Goal: Task Accomplishment & Management: Use online tool/utility

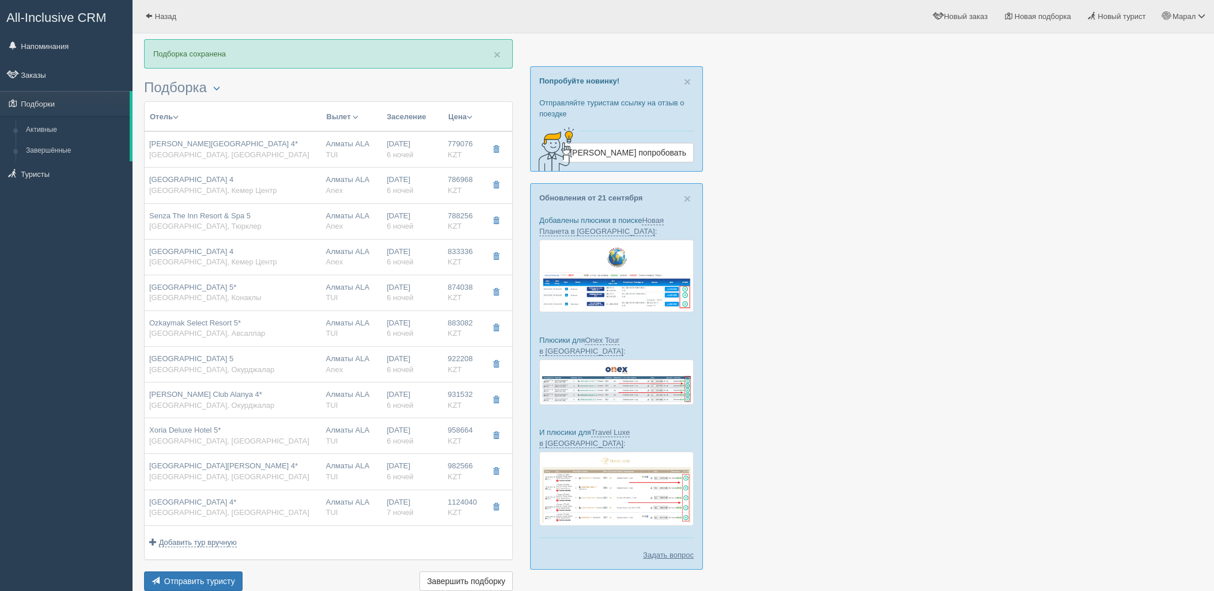
scroll to position [1, 0]
click at [1084, 54] on div at bounding box center [673, 447] width 1058 height 817
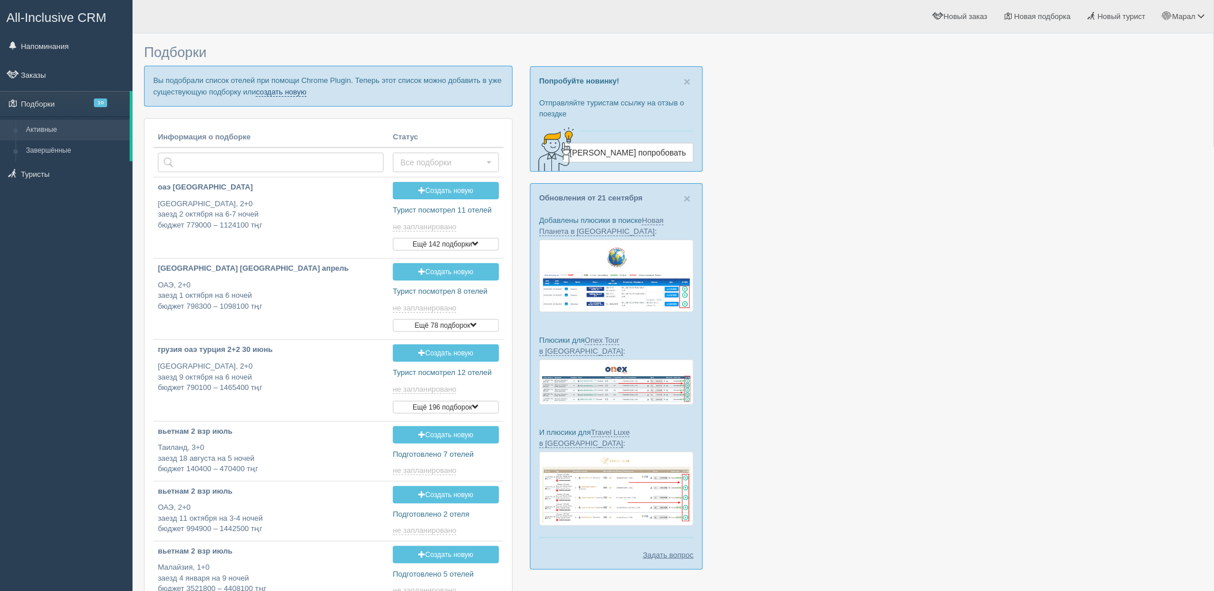
click at [272, 90] on link "создать новую" at bounding box center [281, 92] width 51 height 9
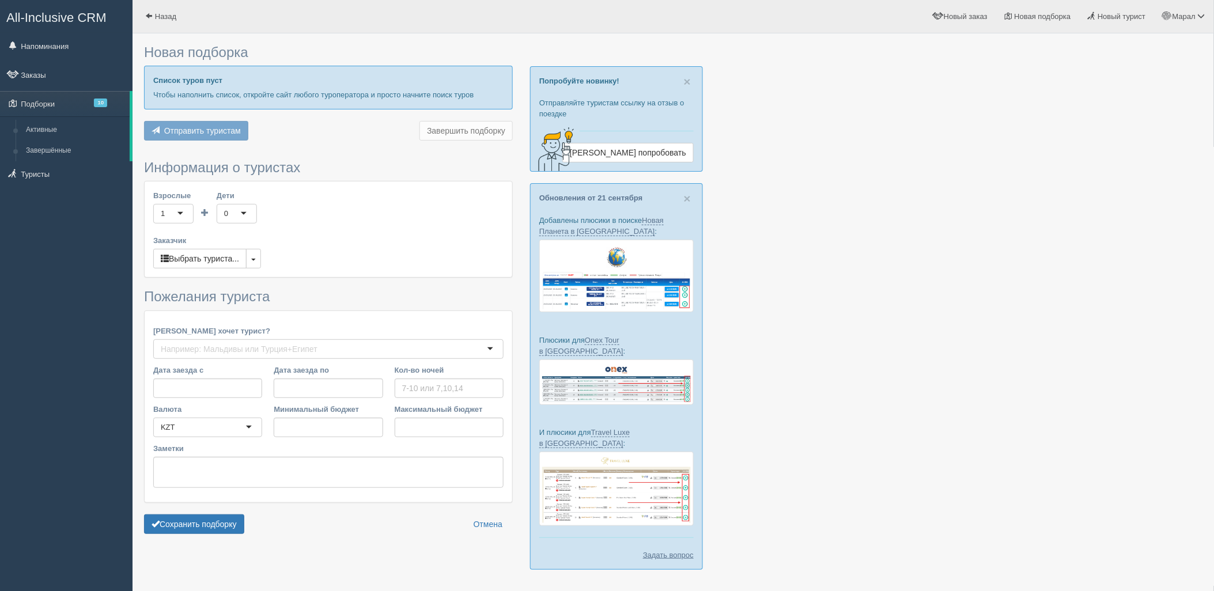
type input "6"
type input "892100"
type input "1237800"
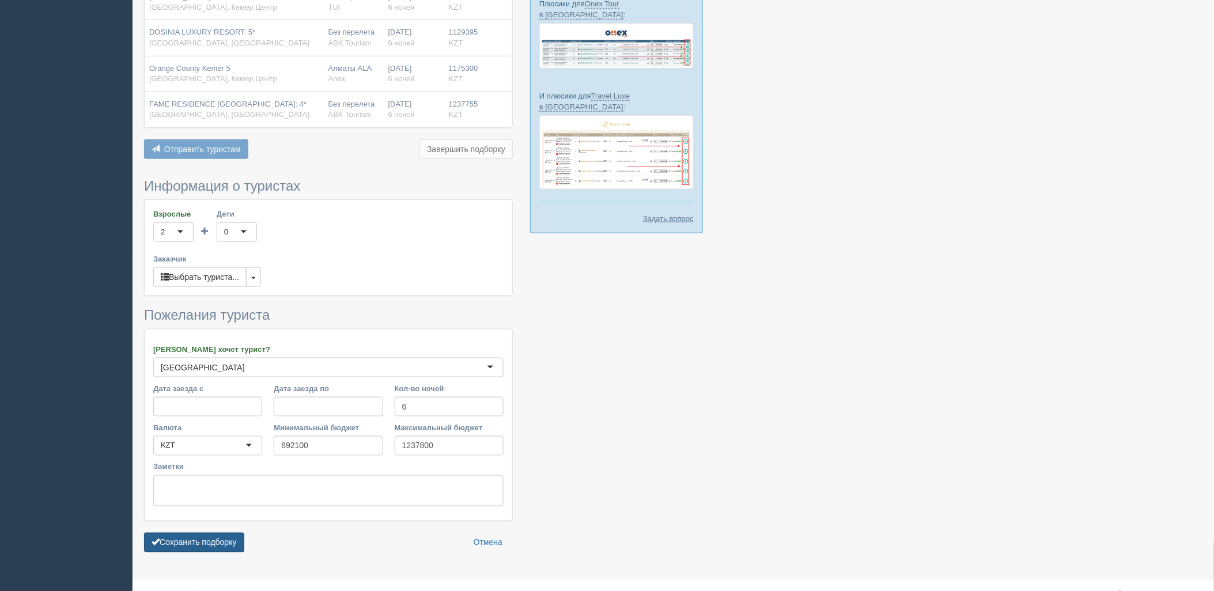
scroll to position [346, 0]
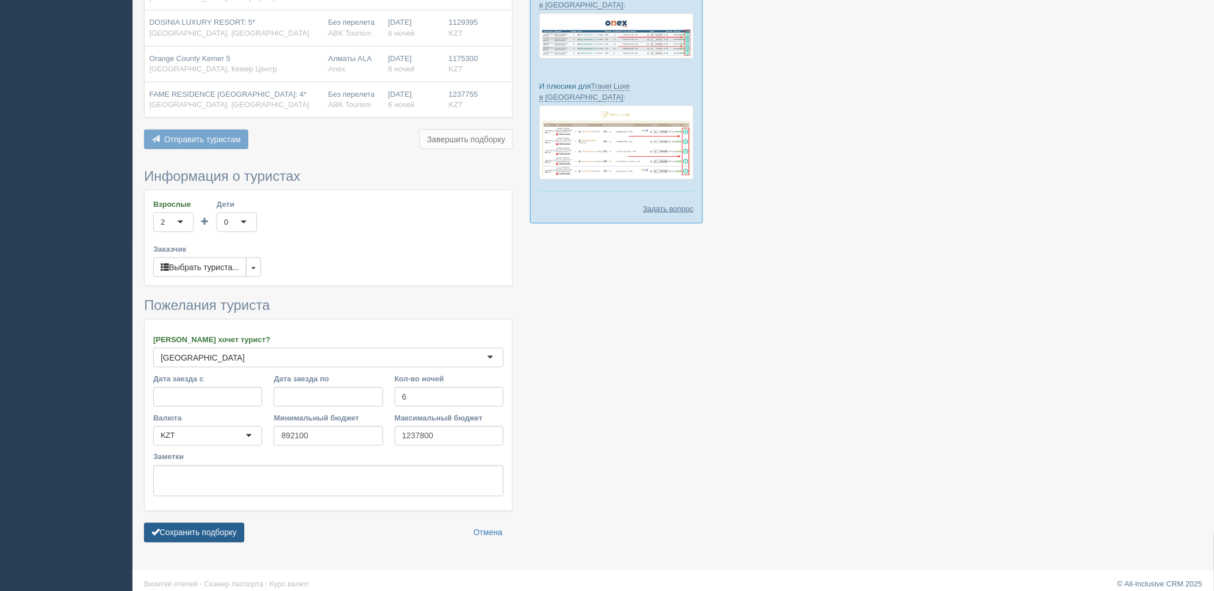
click at [221, 525] on button "Сохранить подборку" at bounding box center [194, 533] width 100 height 20
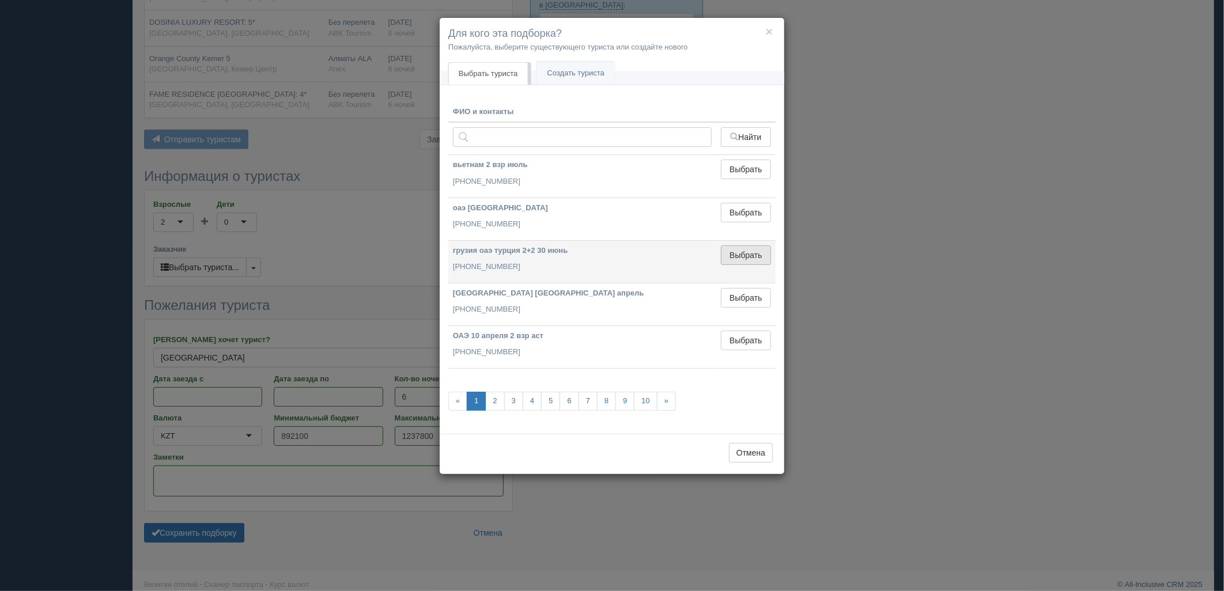
click at [749, 260] on button "Выбрать" at bounding box center [746, 255] width 50 height 20
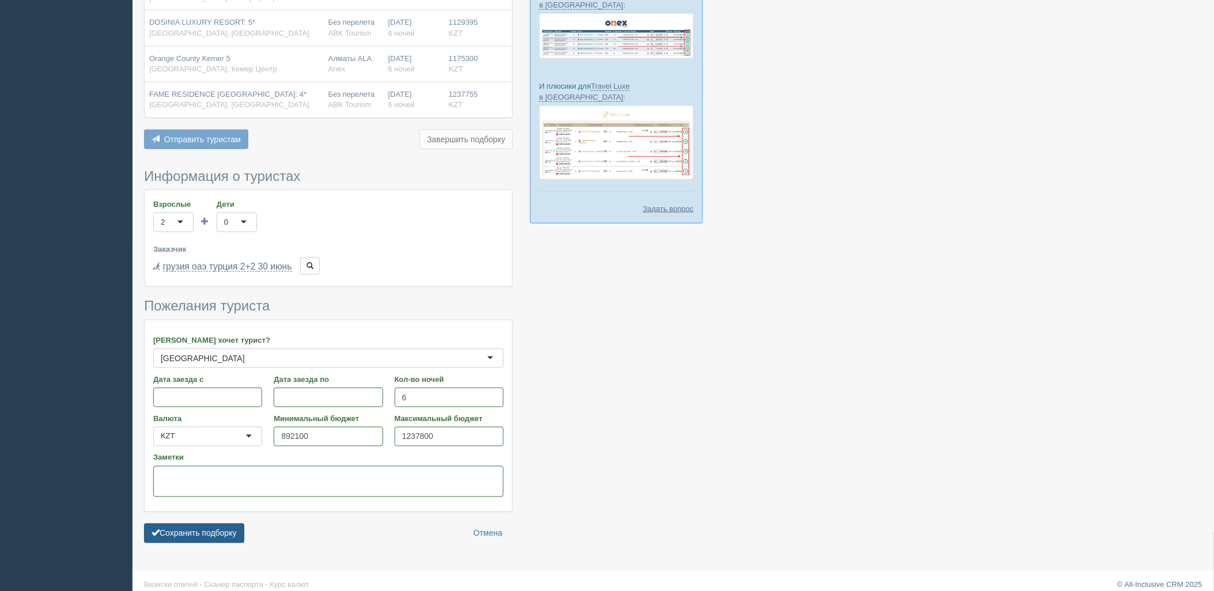
click at [211, 524] on button "Сохранить подборку" at bounding box center [194, 534] width 100 height 20
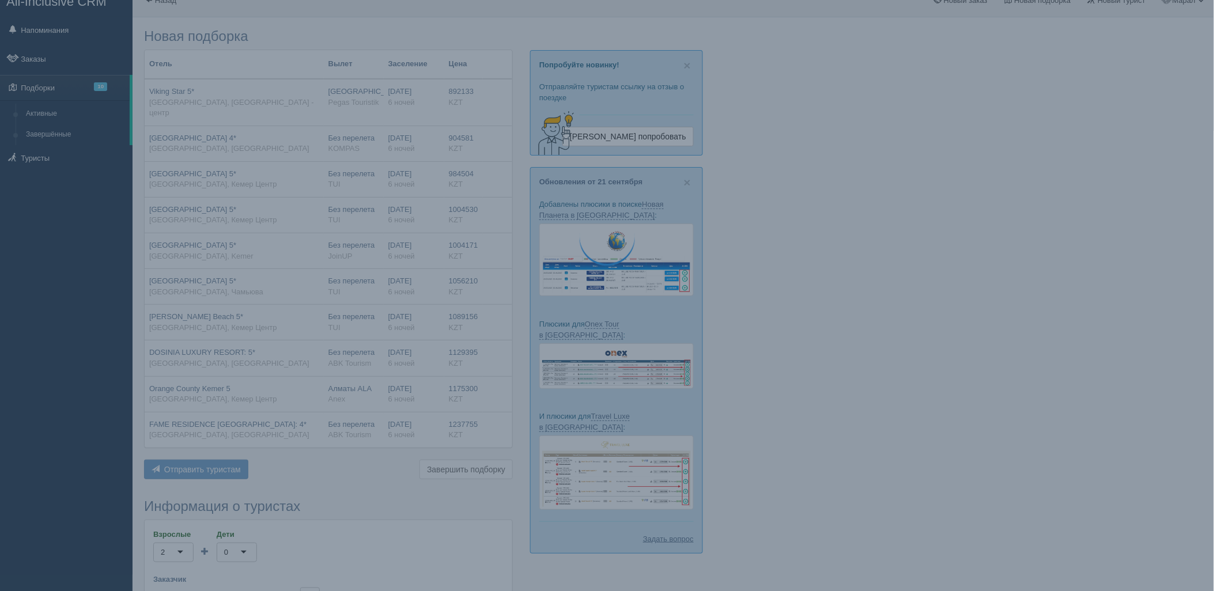
scroll to position [0, 0]
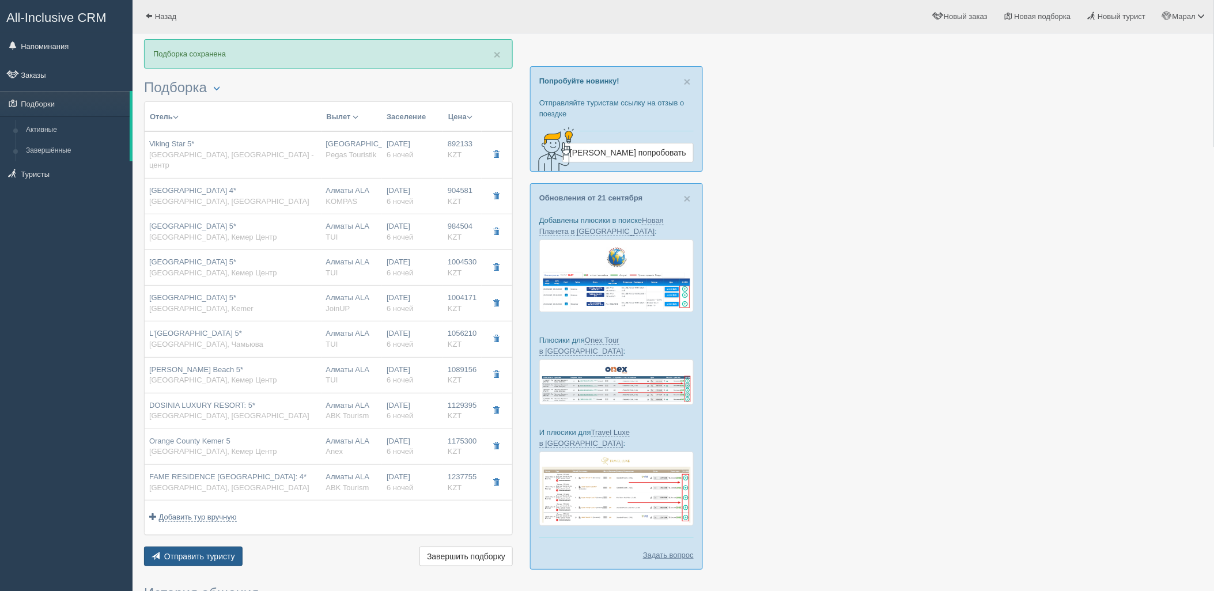
click at [225, 547] on button "Отправить туристу Отправить" at bounding box center [193, 557] width 99 height 20
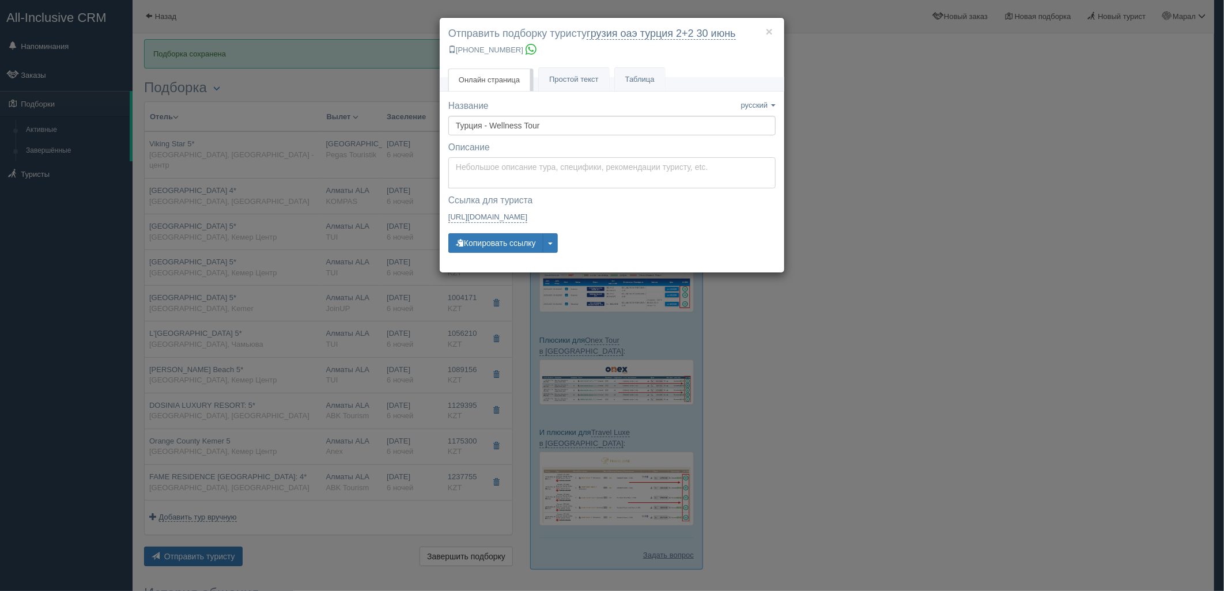
type textarea "Здравствуйте! Ниже представлены варианты туров для Вас. Для просмотра описания …"
click at [532, 176] on textarea "Здравствуйте! Ниже представлены варианты туров для Вас. Для просмотра описания …" at bounding box center [611, 172] width 327 height 31
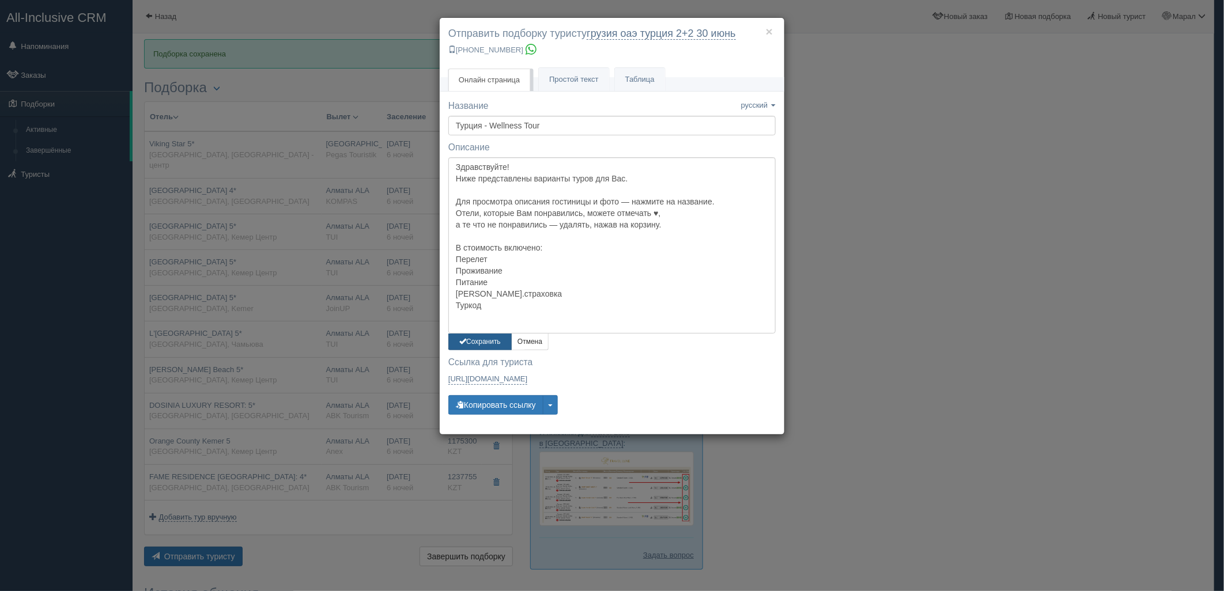
click at [487, 338] on button "Сохранить" at bounding box center [479, 342] width 63 height 17
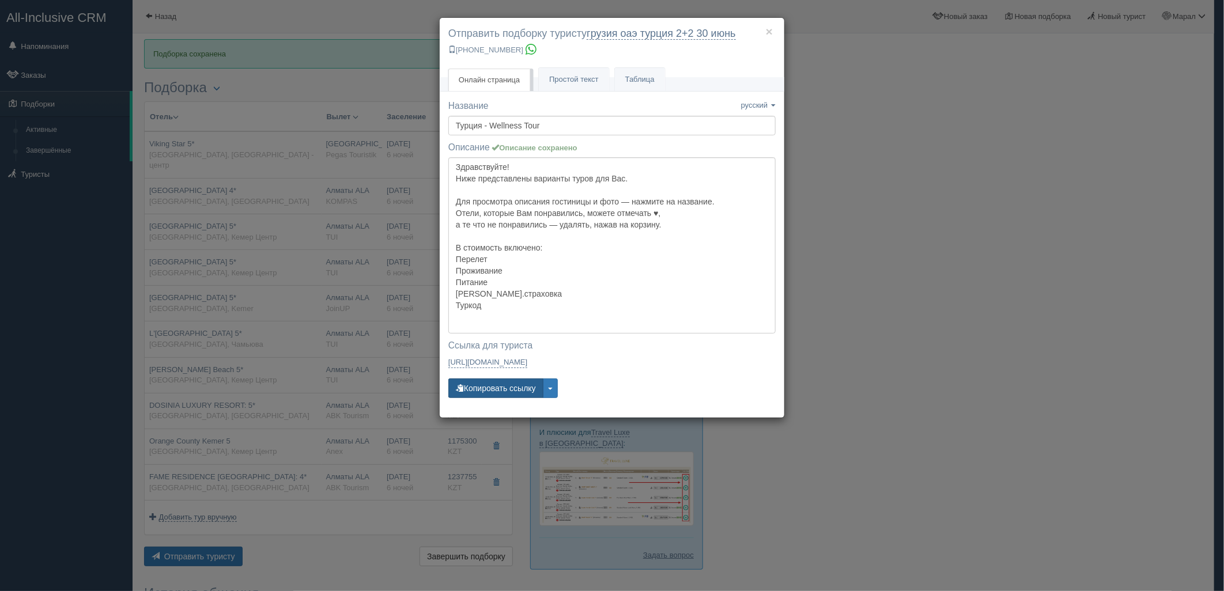
click at [493, 388] on button "Копировать ссылку" at bounding box center [495, 388] width 95 height 20
click at [1207, 402] on div "× Отправить подборку туристу грузия оаэ турция 2+2 30 июнь +7 701 880 5580 Онла…" at bounding box center [612, 295] width 1224 height 591
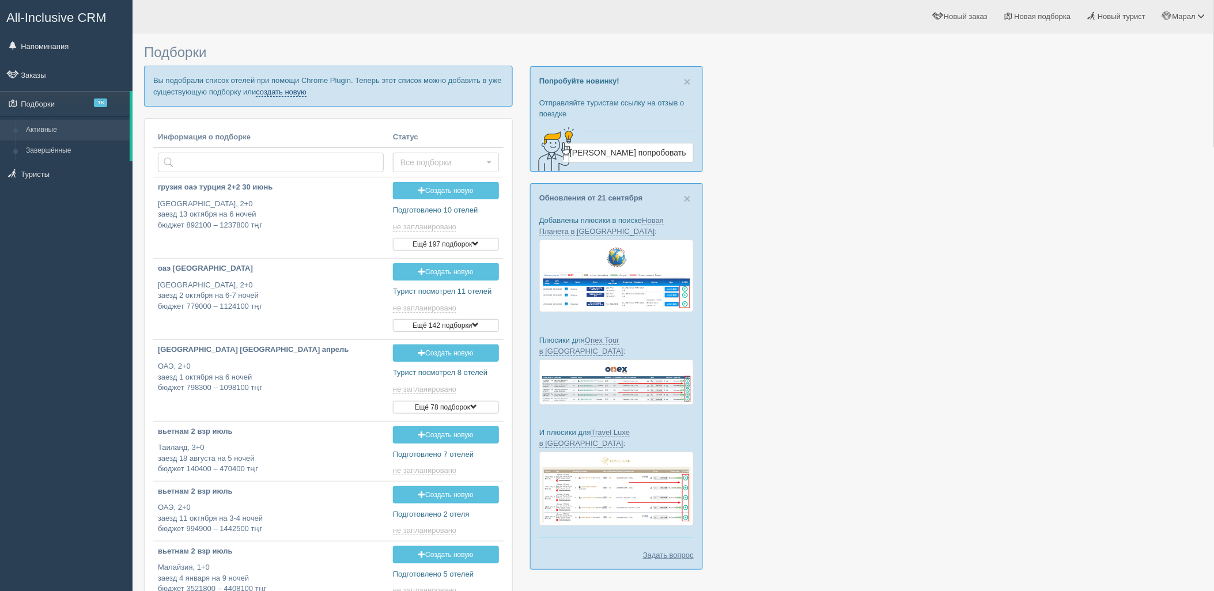
click at [277, 93] on link "создать новую" at bounding box center [281, 92] width 51 height 9
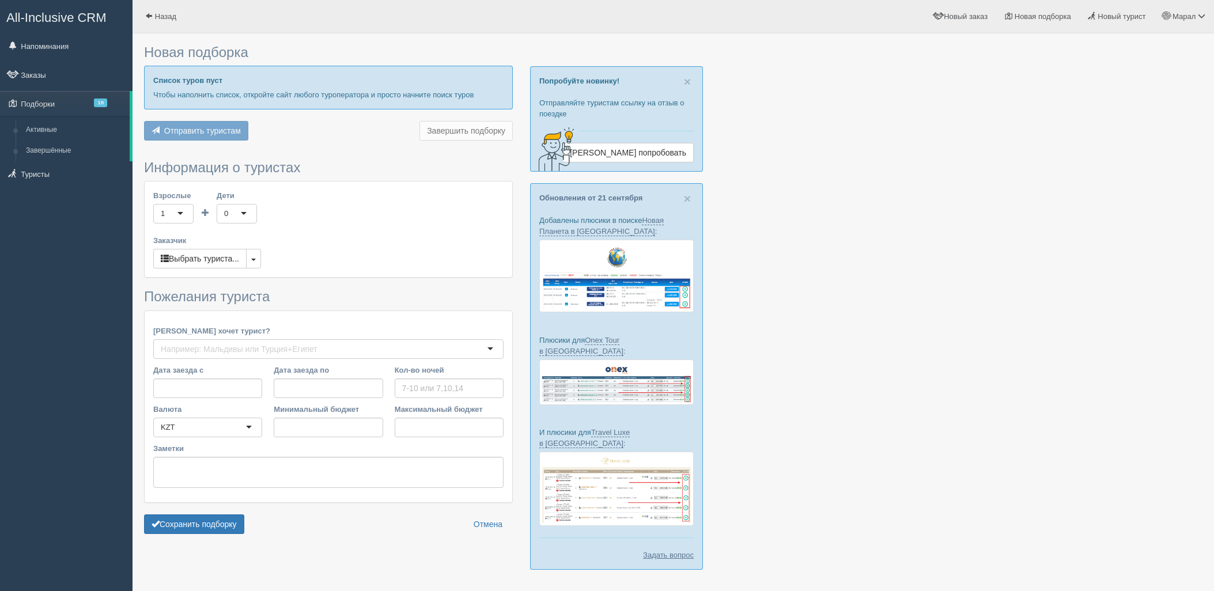
type input "6"
type input "1067000"
type input "1259800"
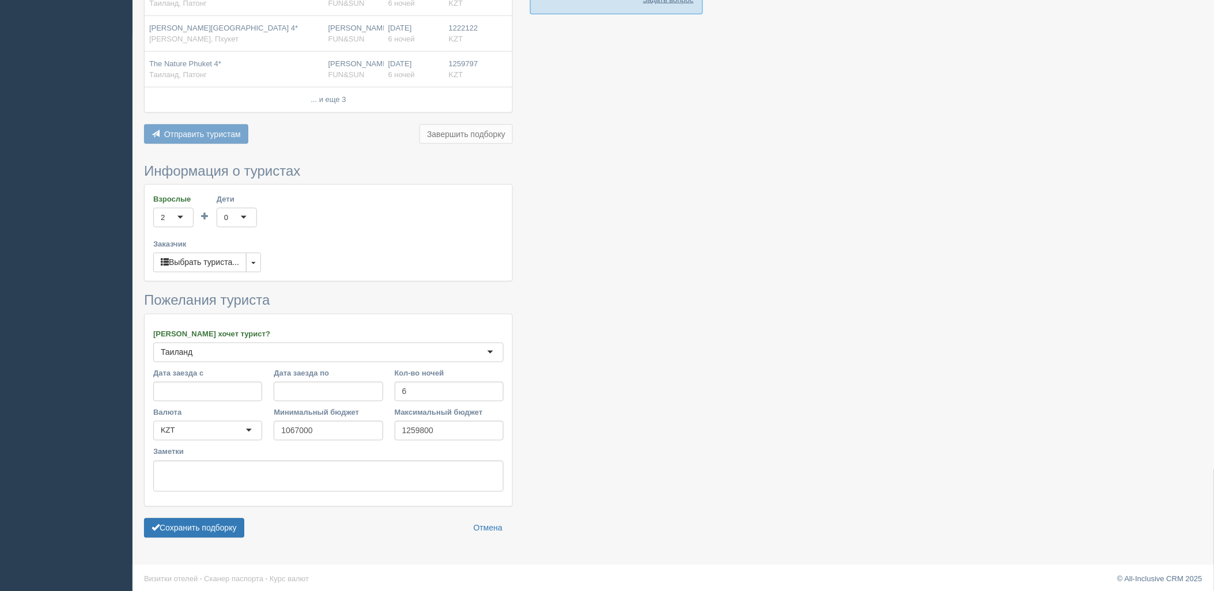
scroll to position [561, 0]
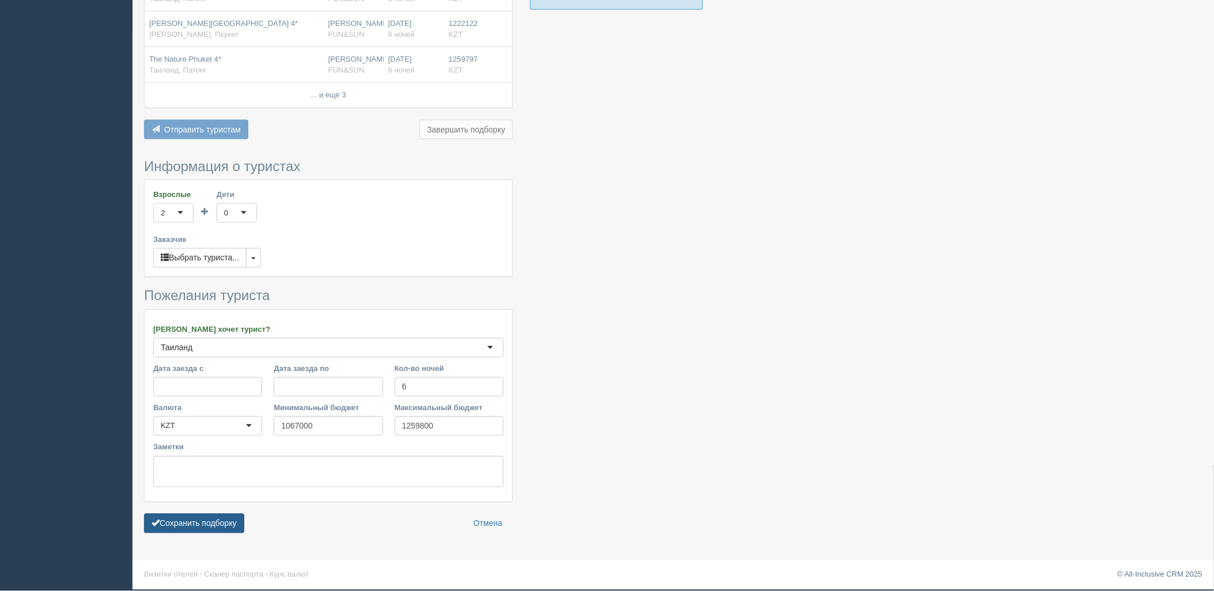
click at [191, 519] on button "Сохранить подборку" at bounding box center [194, 524] width 100 height 20
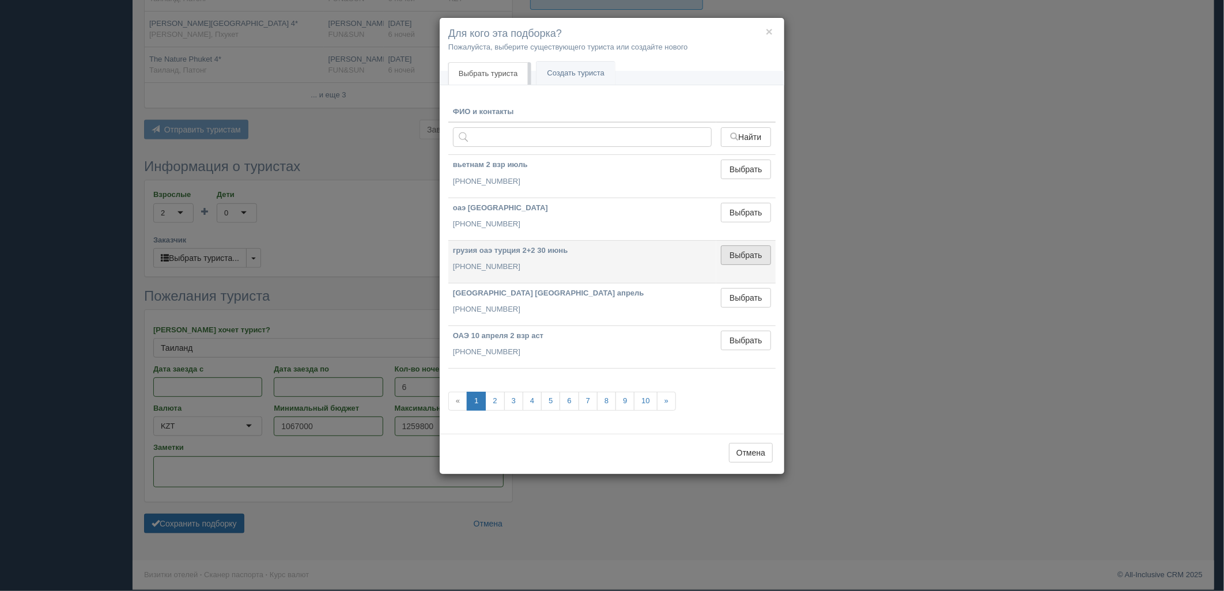
click at [753, 259] on button "Выбрать" at bounding box center [746, 255] width 50 height 20
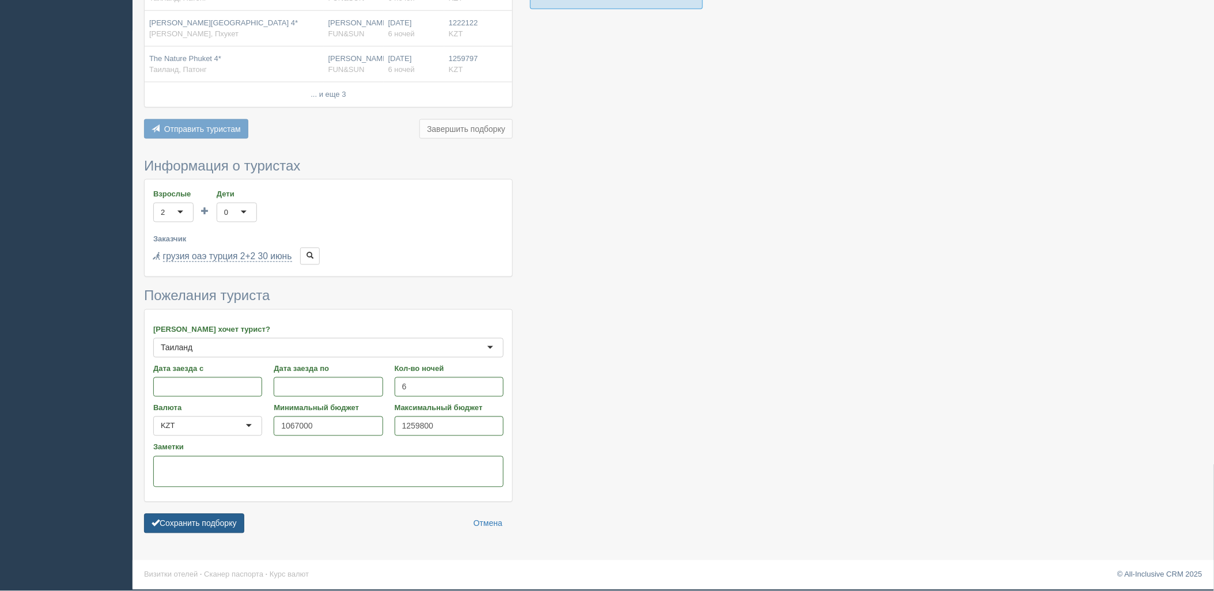
click at [206, 526] on button "Сохранить подборку" at bounding box center [194, 524] width 100 height 20
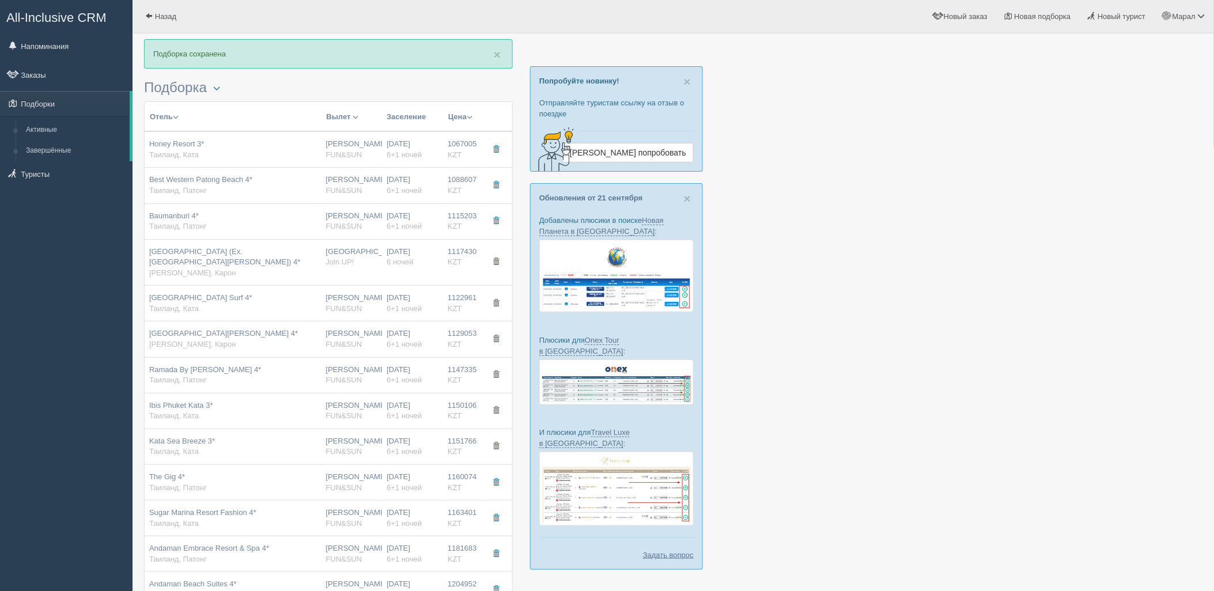
click at [999, 440] on div at bounding box center [673, 578] width 1058 height 1078
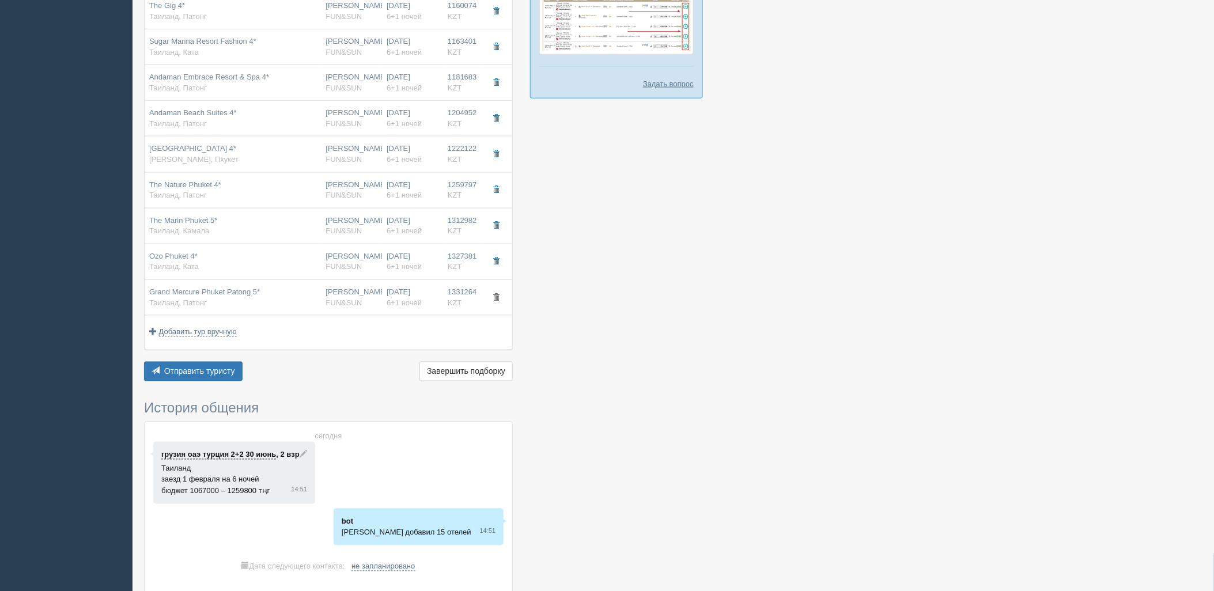
scroll to position [512, 0]
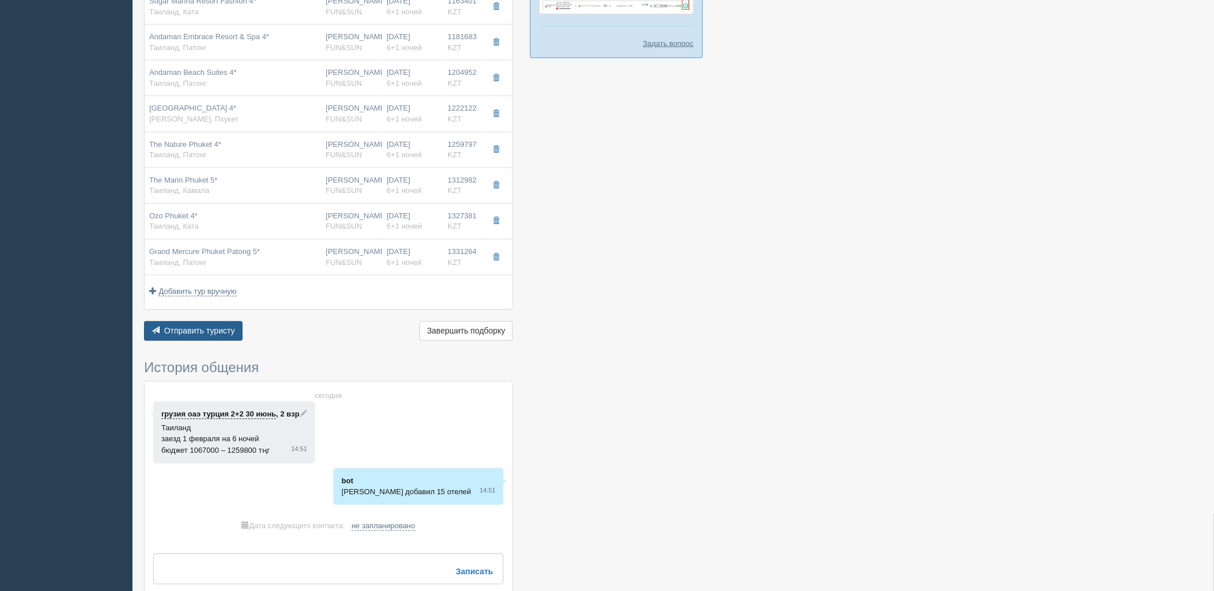
click at [200, 340] on button "Отправить туристу Отправить" at bounding box center [193, 331] width 99 height 20
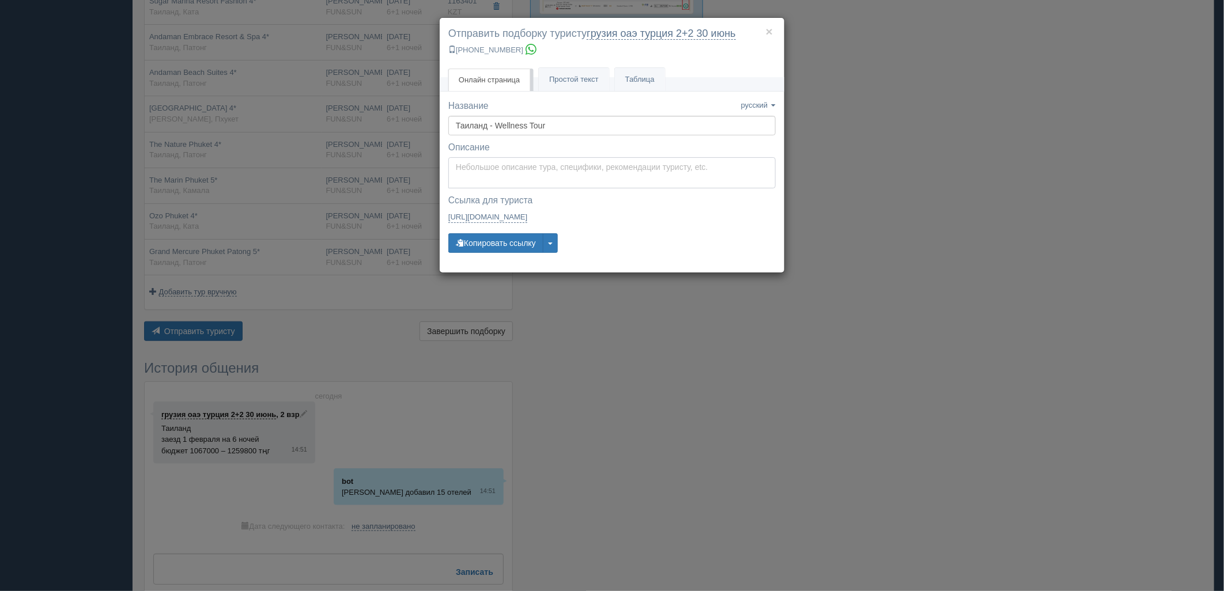
type textarea "Здравствуйте! Ниже представлены варианты туров для Вас. Для просмотра описания …"
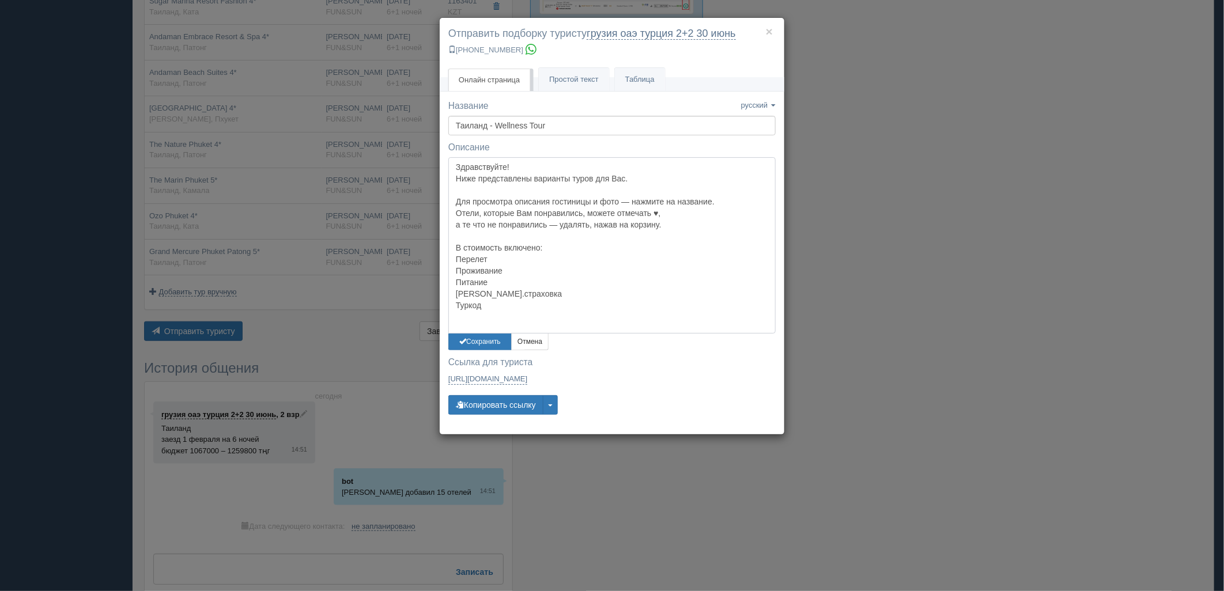
click at [547, 171] on textarea "Здравствуйте! Ниже представлены варианты туров для Вас. Для просмотра описания …" at bounding box center [611, 245] width 327 height 176
click at [487, 344] on button "Сохранить" at bounding box center [479, 342] width 63 height 17
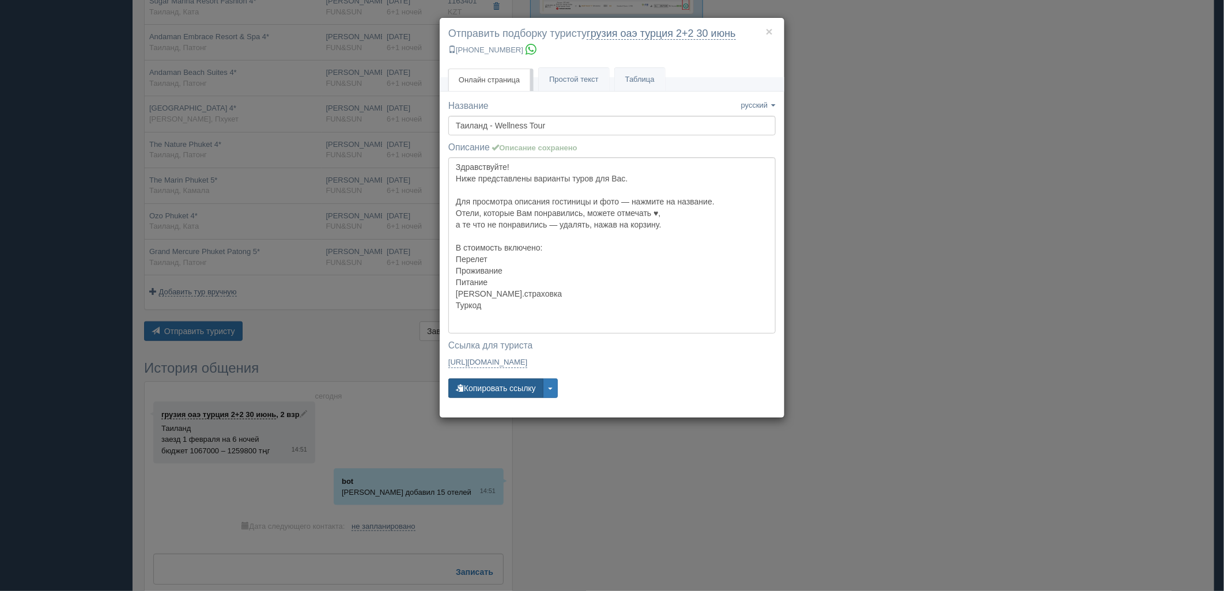
click at [491, 396] on button "Копировать ссылку" at bounding box center [495, 388] width 95 height 20
click at [974, 185] on div "× Отправить подборку туристу грузия оаэ [GEOGRAPHIC_DATA] 2+2 [DATE] [PHONE_NUM…" at bounding box center [612, 295] width 1224 height 591
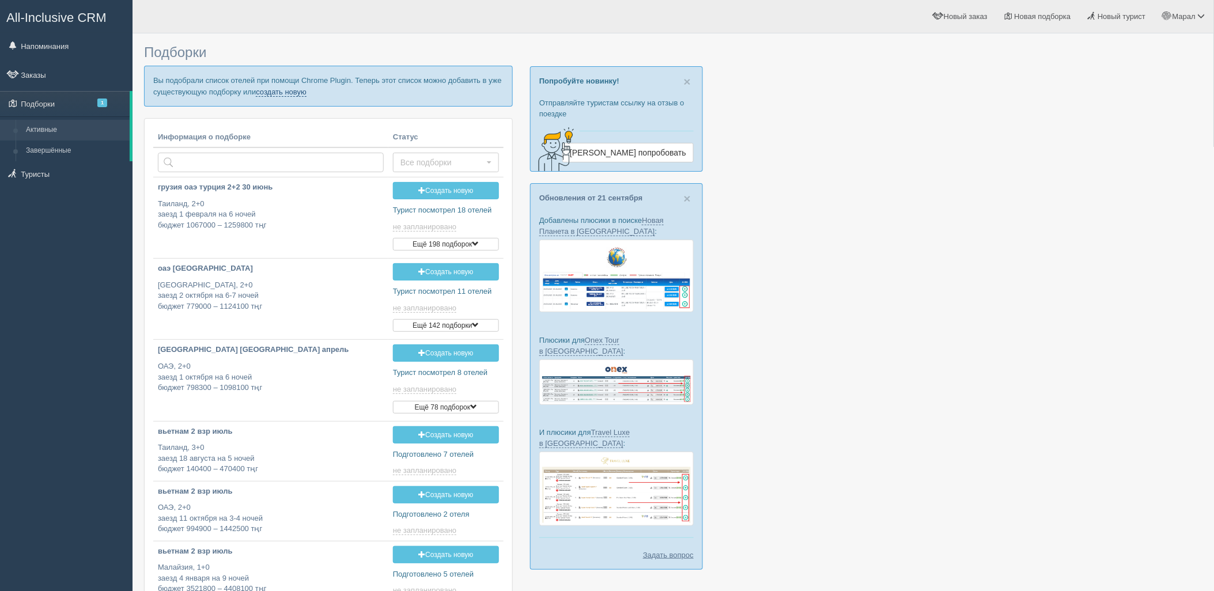
click at [294, 91] on link "создать новую" at bounding box center [281, 92] width 51 height 9
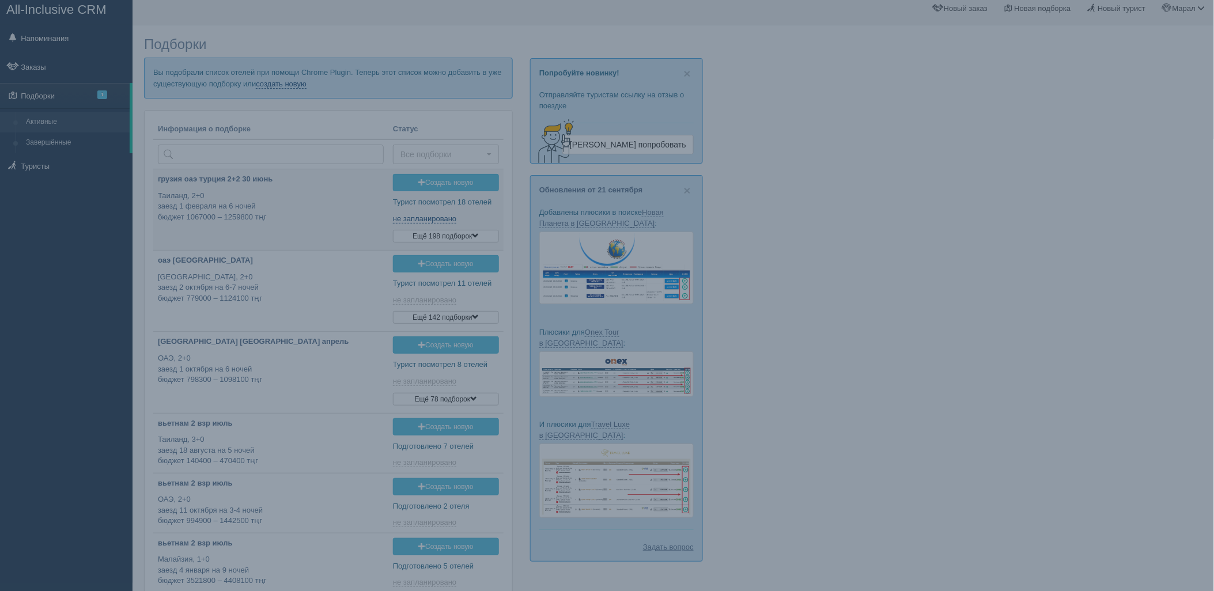
scroll to position [42, 0]
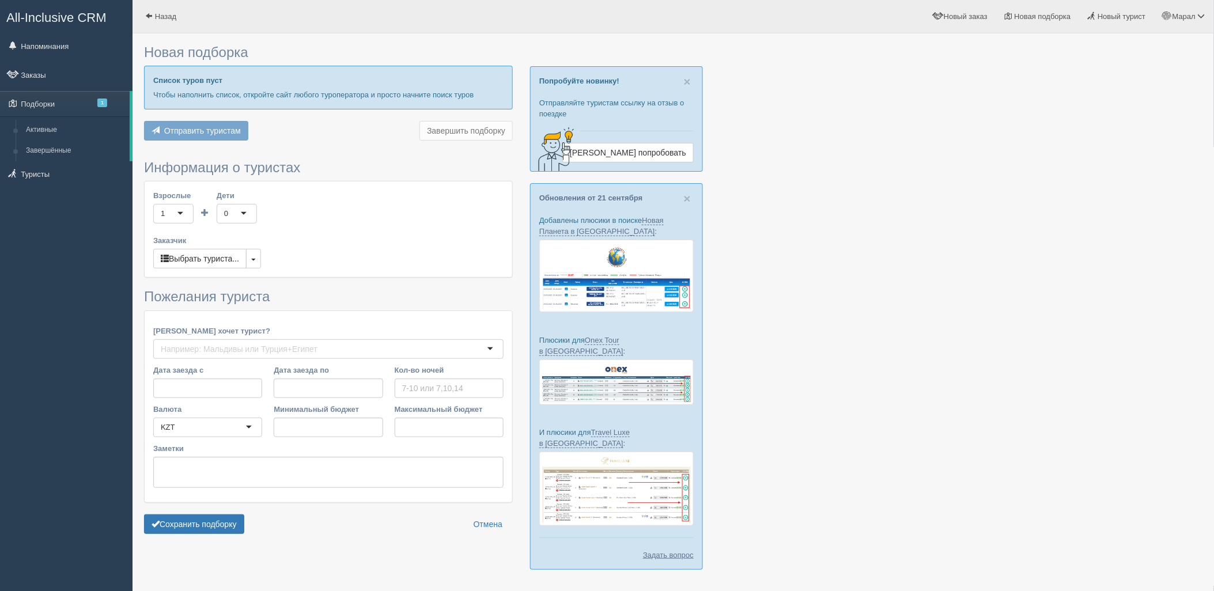
type input "6"
type input "1313000"
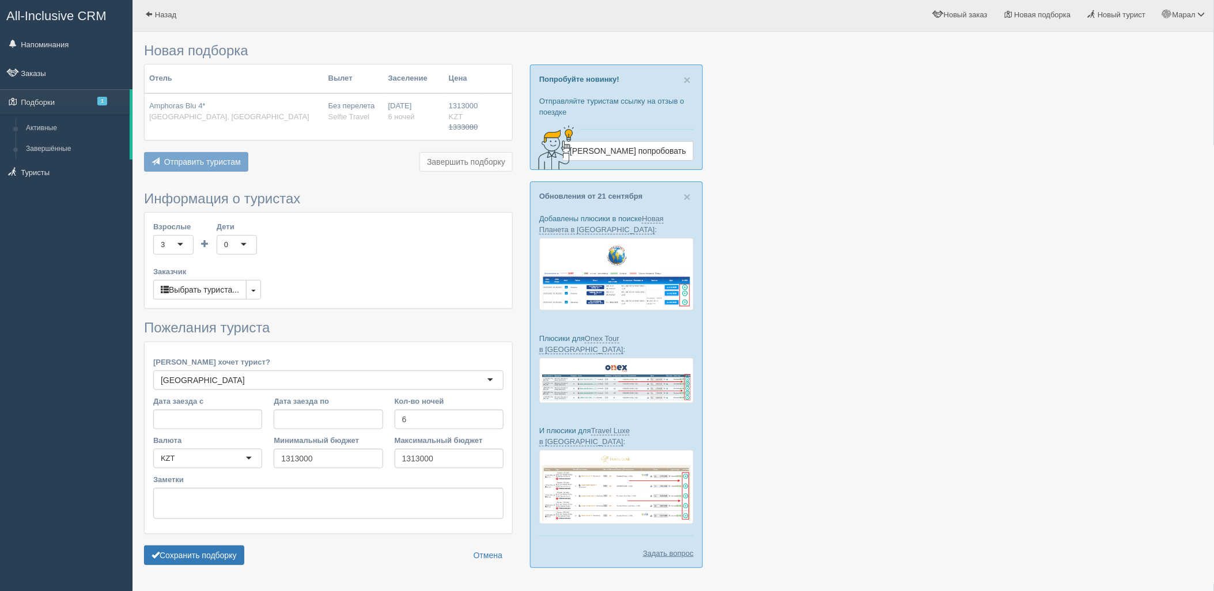
scroll to position [33, 0]
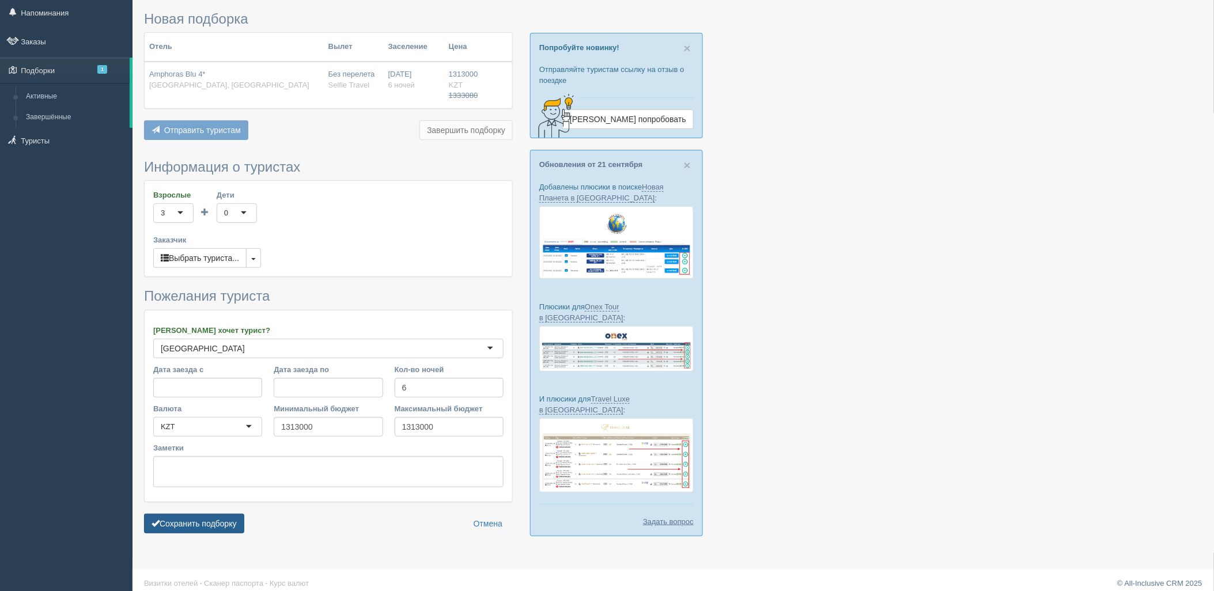
click at [220, 522] on button "Сохранить подборку" at bounding box center [194, 524] width 100 height 20
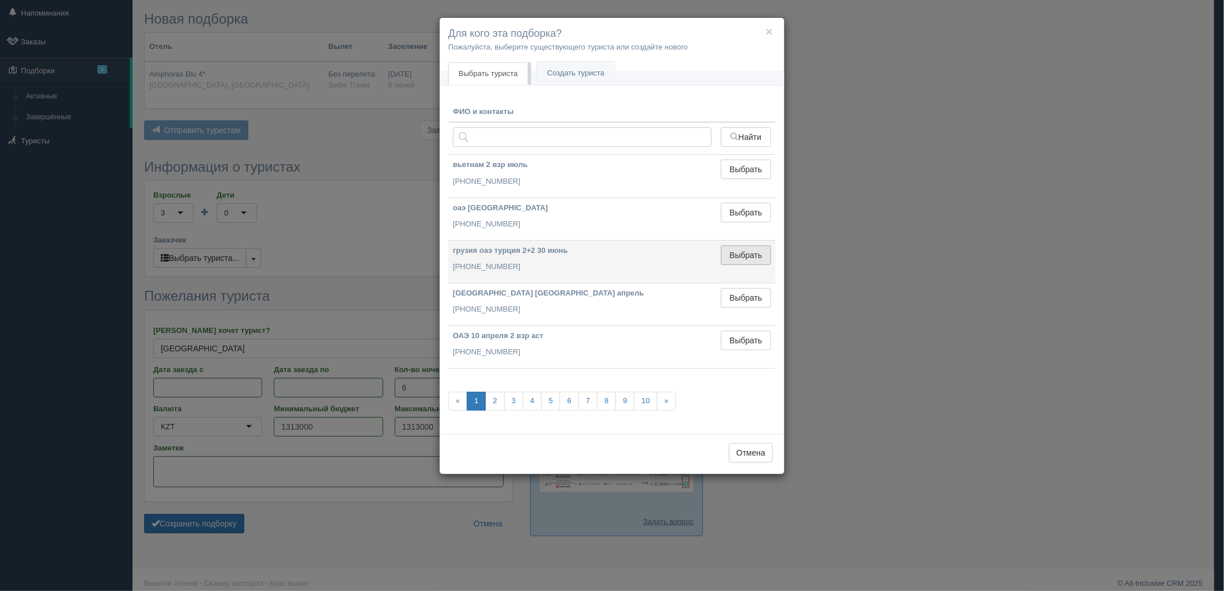
click at [755, 257] on button "Выбрать" at bounding box center [746, 255] width 50 height 20
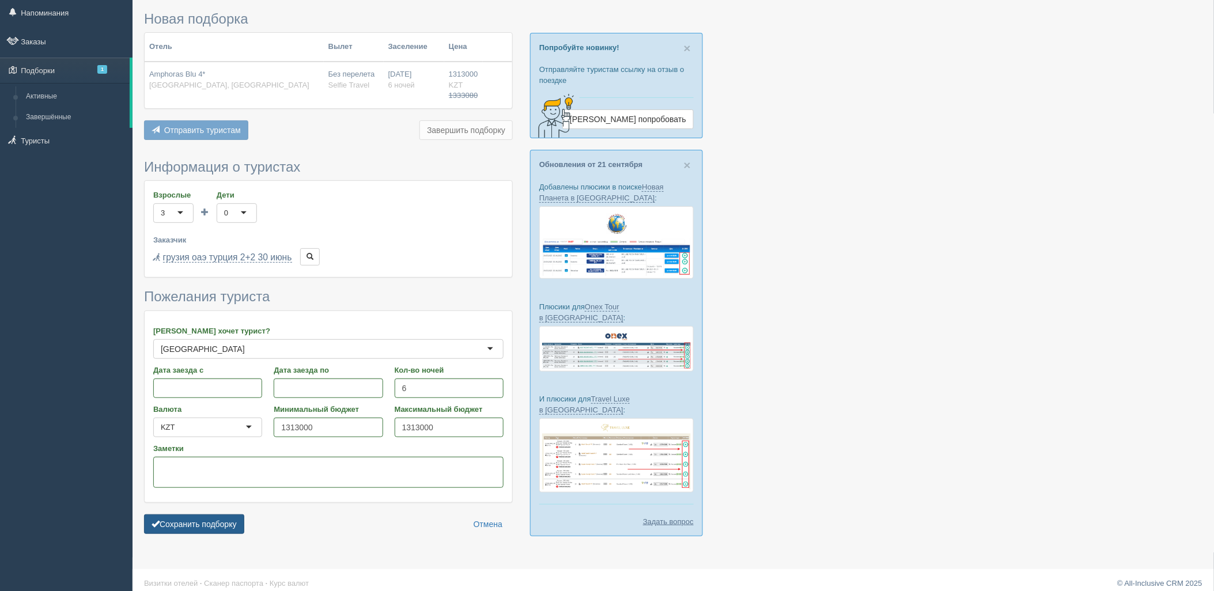
click at [198, 520] on button "Сохранить подборку" at bounding box center [194, 524] width 100 height 20
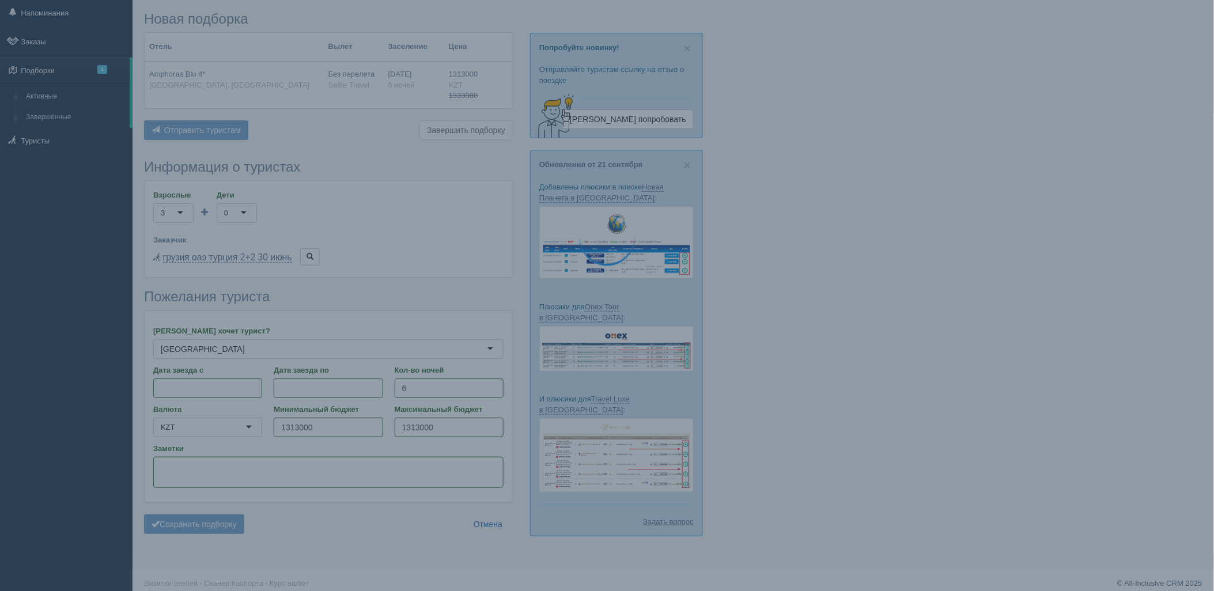
scroll to position [0, 0]
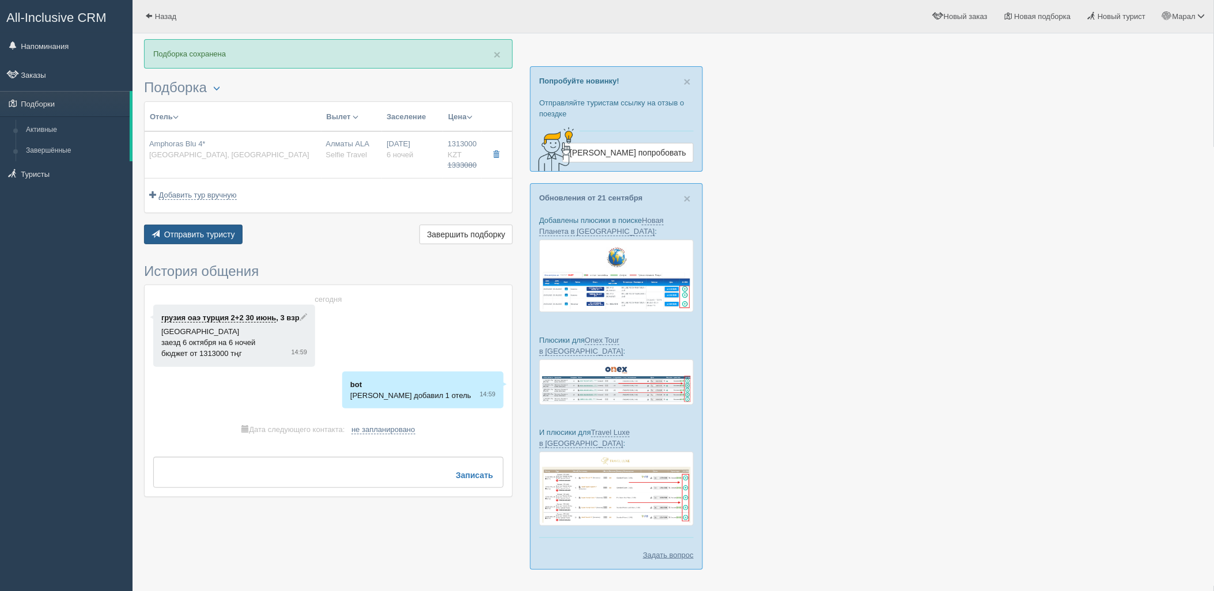
click at [196, 230] on span "Отправить туристу" at bounding box center [199, 234] width 71 height 9
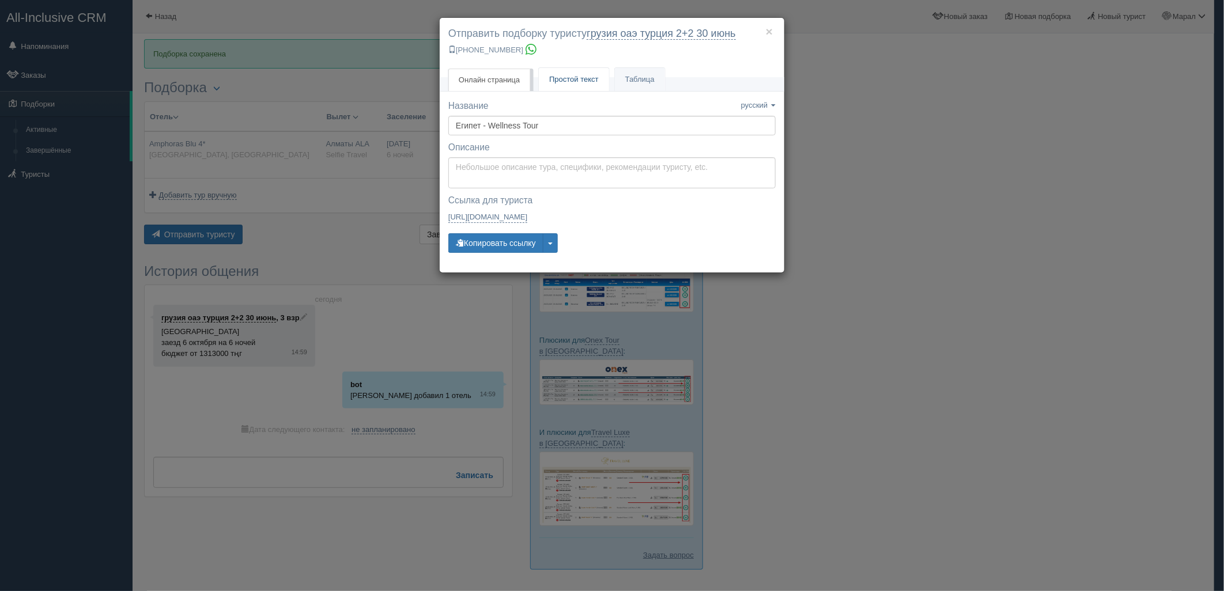
click at [560, 82] on span "Простой текст" at bounding box center [574, 79] width 50 height 9
type textarea "🌞 Loremi dolo! Sitametcon Adi elitseddoei temporinc utlabore: 🌎 Etdolo, Magnaa …"
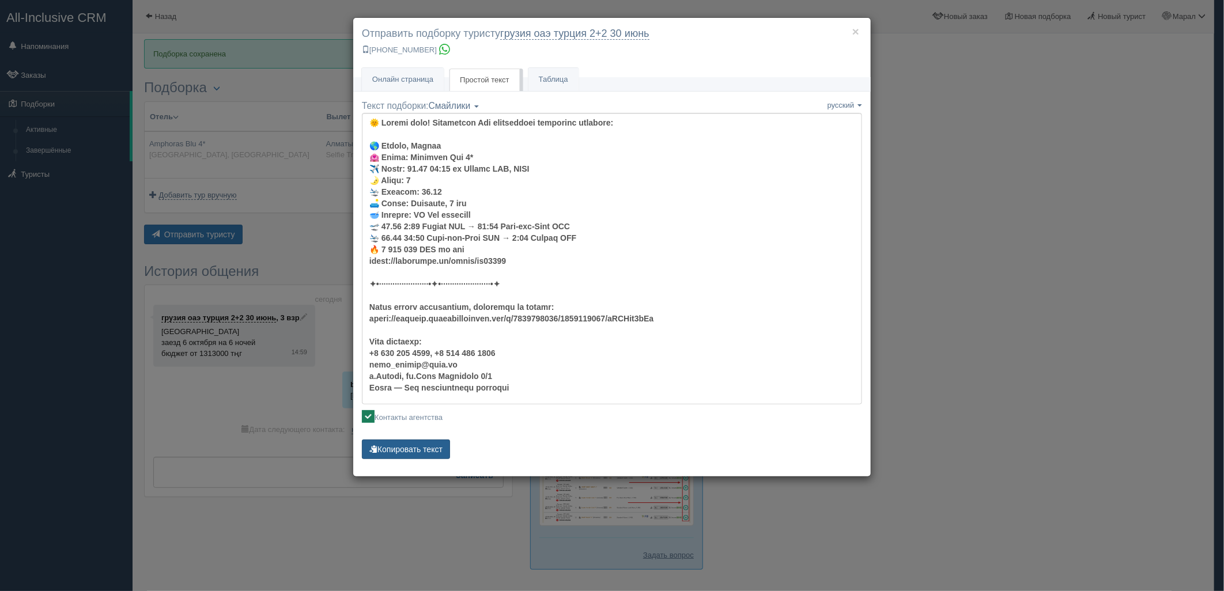
click at [418, 451] on button "Копировать текст" at bounding box center [406, 450] width 88 height 20
click at [1102, 357] on div "× Отправить подборку туристу грузия оаэ [GEOGRAPHIC_DATA] 2+2 [DATE] [PHONE_NUM…" at bounding box center [612, 295] width 1224 height 591
